Goal: Contribute content: Contribute content

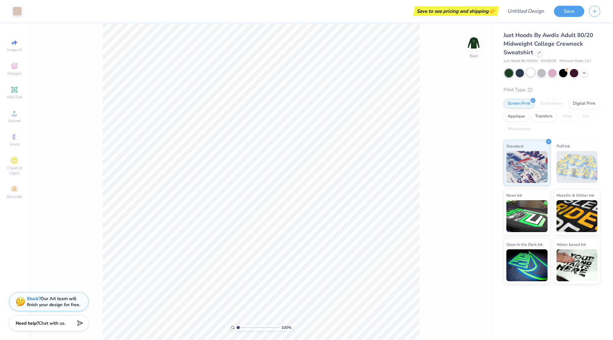
click at [532, 72] on div at bounding box center [530, 72] width 8 height 8
click at [517, 71] on div "Almost there" at bounding box center [321, 181] width 584 height 317
click at [519, 73] on div at bounding box center [520, 72] width 8 height 8
click at [15, 71] on div "Designs" at bounding box center [14, 69] width 22 height 19
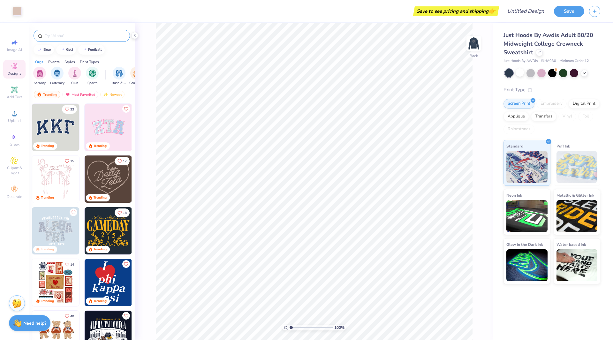
click at [64, 36] on input "text" at bounding box center [85, 36] width 82 height 6
type input "f"
type input "pennant"
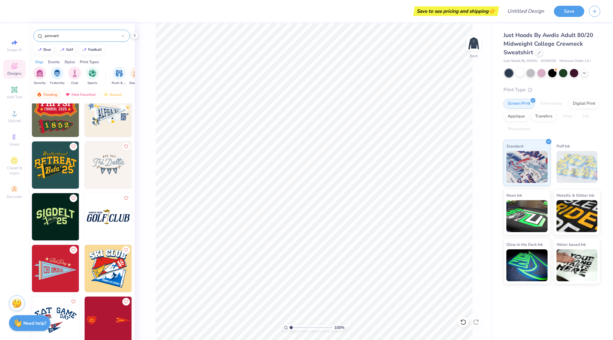
scroll to position [128, 0]
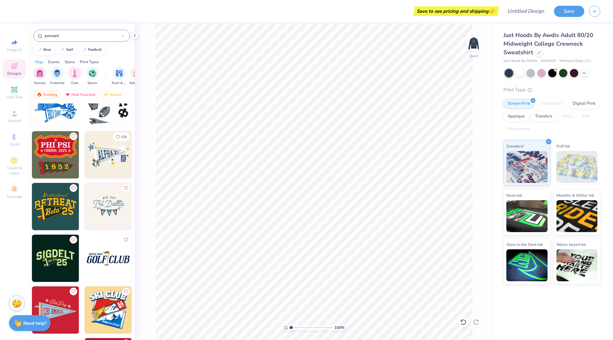
click at [97, 150] on img at bounding box center [108, 154] width 47 height 47
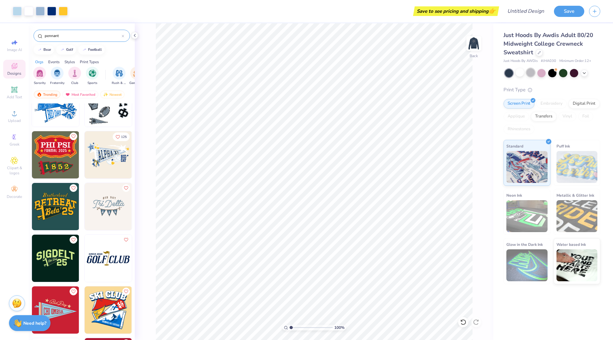
click at [528, 73] on div at bounding box center [530, 72] width 8 height 8
click at [537, 72] on div at bounding box center [541, 72] width 8 height 8
click at [541, 72] on div at bounding box center [541, 72] width 8 height 8
click at [64, 11] on div at bounding box center [63, 10] width 9 height 9
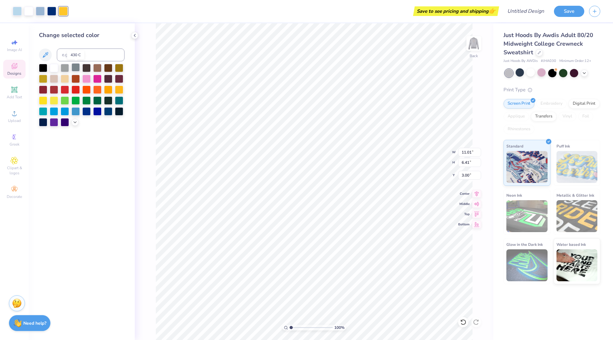
click at [74, 67] on div at bounding box center [76, 67] width 8 height 8
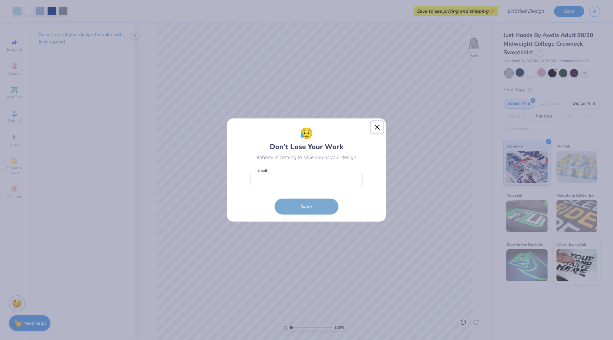
click at [374, 128] on button "Close" at bounding box center [377, 127] width 12 height 12
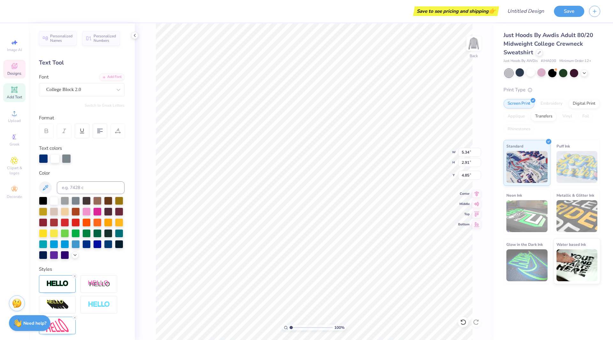
scroll to position [5, 1]
type textarea "Theta"
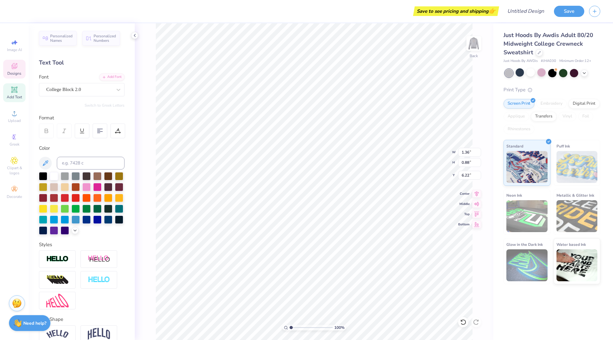
scroll to position [5, 1]
type textarea "Family"
type input "0.79"
type input "7.22"
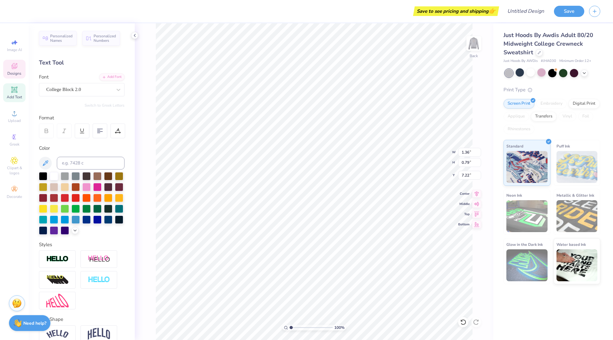
type textarea "Weekend"
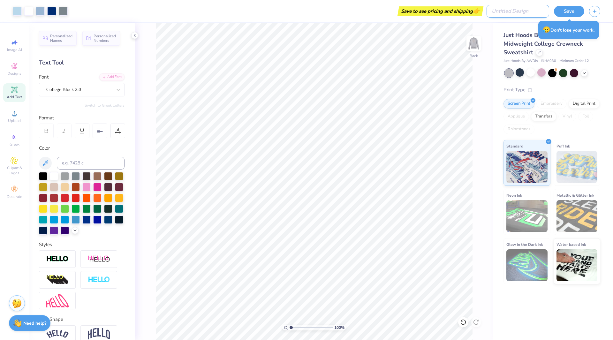
click at [532, 8] on input "Design Title" at bounding box center [518, 11] width 63 height 13
type input "Fam weekend"
click at [574, 12] on button "Save" at bounding box center [569, 10] width 30 height 11
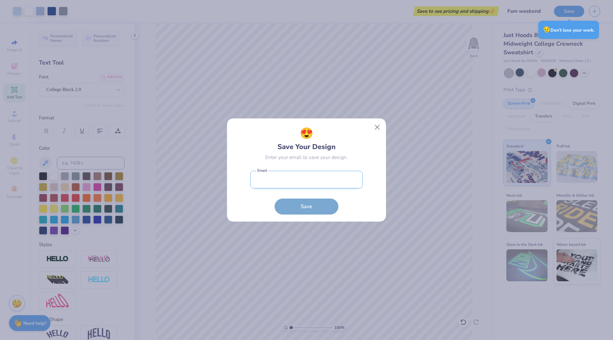
click at [283, 171] on input "email" at bounding box center [306, 180] width 112 height 18
type input "[EMAIL_ADDRESS][DOMAIN_NAME]"
click at [300, 207] on button "Save" at bounding box center [307, 205] width 64 height 16
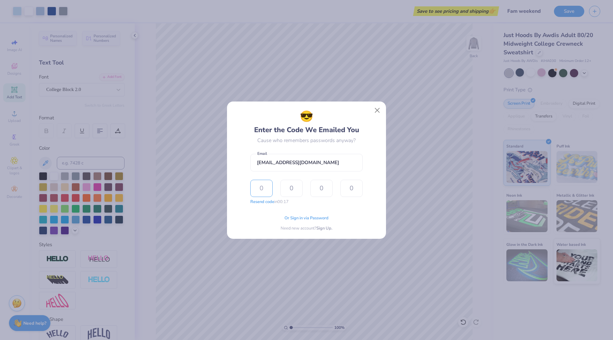
type input "1"
type input "5"
type input "1"
type input "9"
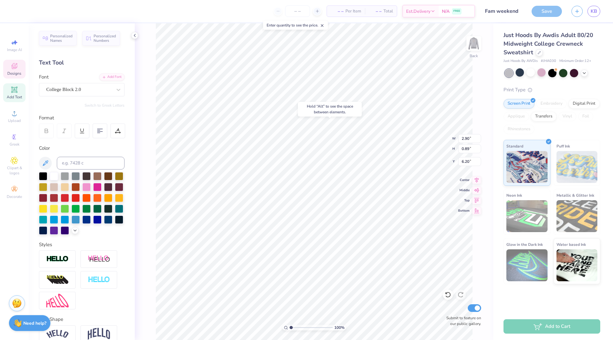
type input "6.20"
type input "2.50"
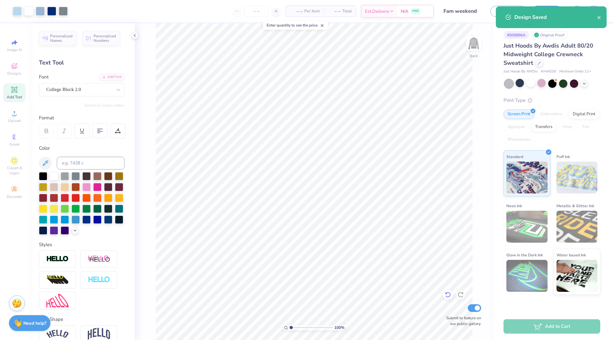
click at [448, 292] on icon at bounding box center [447, 295] width 5 height 6
click at [553, 97] on div "Print Type" at bounding box center [551, 100] width 97 height 7
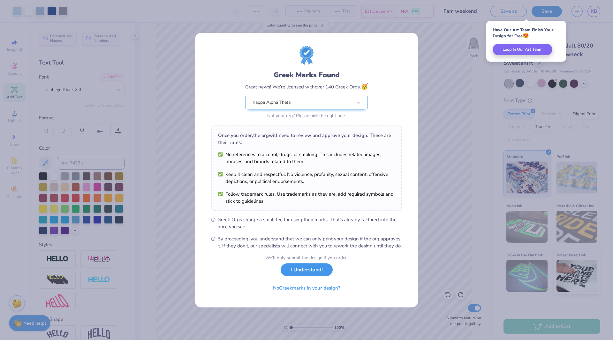
click at [306, 274] on button "I Understand!" at bounding box center [307, 269] width 52 height 13
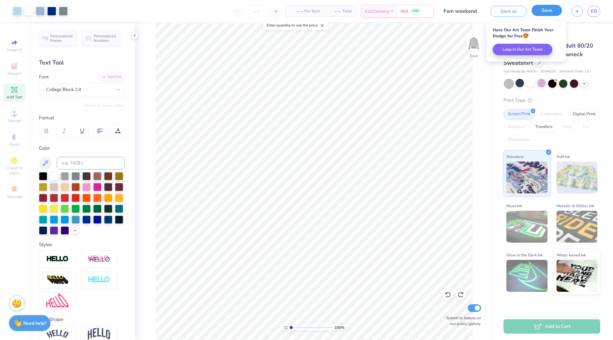
click at [541, 12] on button "Save" at bounding box center [547, 10] width 30 height 11
